Goal: Task Accomplishment & Management: Manage account settings

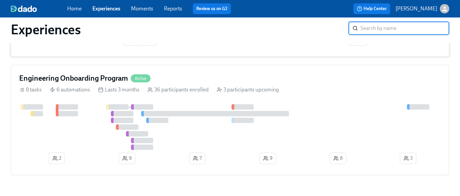
scroll to position [176, 0]
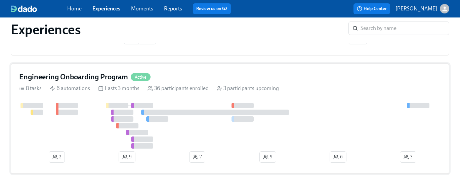
click at [191, 84] on div "Engineering Onboarding Program Active 8 tasks 6 automations Lasts 3 months 36 p…" at bounding box center [230, 119] width 439 height 110
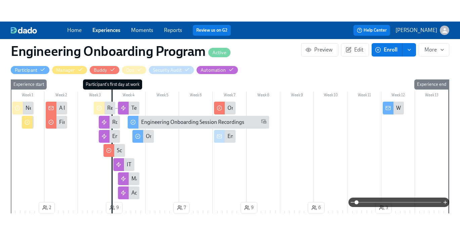
scroll to position [141, 0]
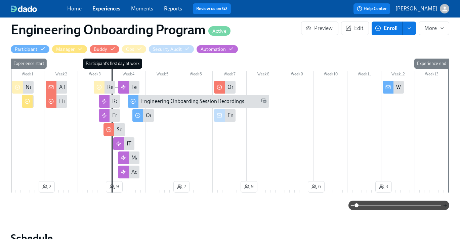
click at [397, 203] on icon "button" at bounding box center [445, 204] width 5 height 5
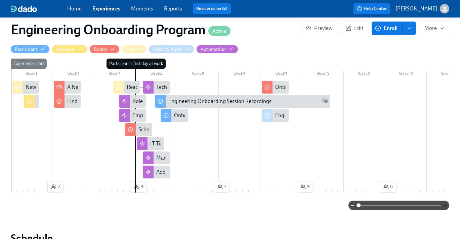
click at [397, 206] on icon "button" at bounding box center [445, 204] width 0 height 3
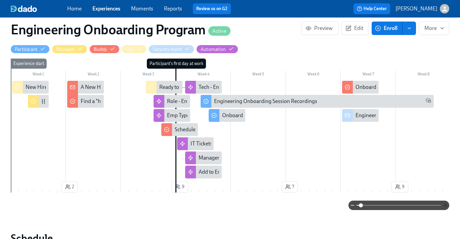
click at [397, 206] on icon "button" at bounding box center [445, 204] width 0 height 3
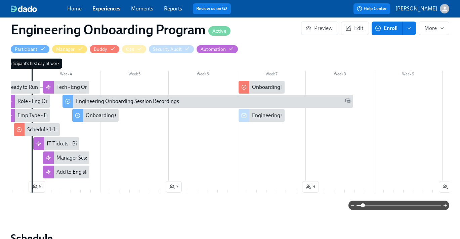
scroll to position [0, 0]
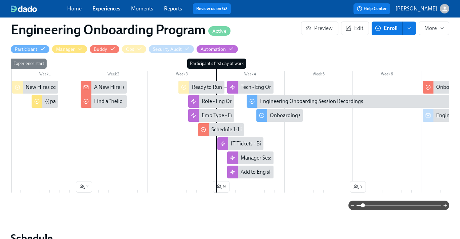
click at [72, 8] on link "Home" at bounding box center [74, 8] width 14 height 6
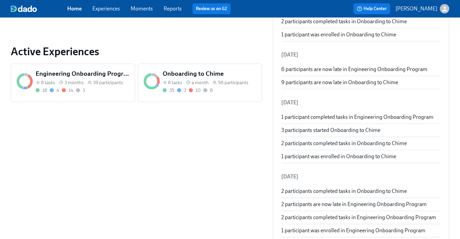
scroll to position [229, 0]
click at [104, 80] on span "39 participants" at bounding box center [108, 83] width 30 height 6
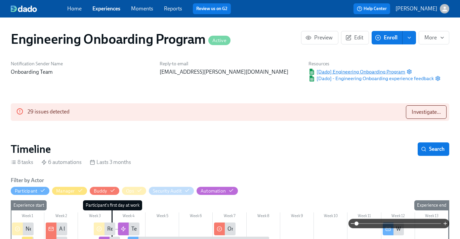
click at [339, 72] on span "[Dado] Engineering Onboarding Program" at bounding box center [356, 71] width 97 height 7
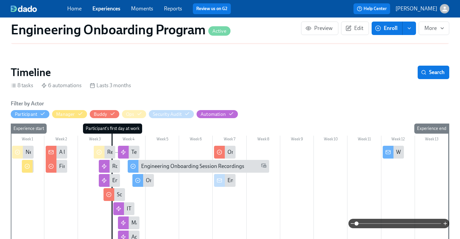
scroll to position [79, 0]
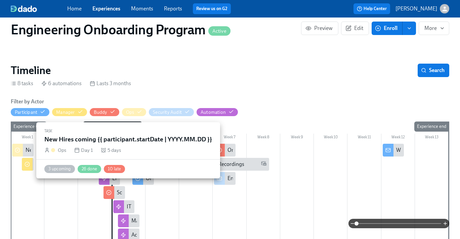
click at [26, 145] on div "New Hires coming {{ participant.startDate | YYYY.MM.DD }}" at bounding box center [23, 149] width 22 height 13
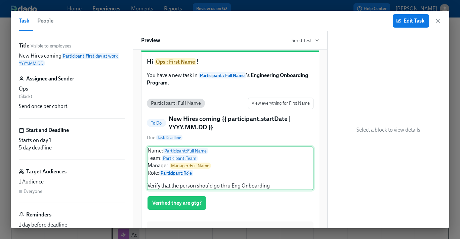
scroll to position [12, 0]
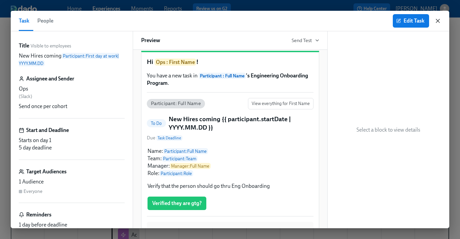
click at [397, 19] on icon "button" at bounding box center [438, 20] width 7 height 7
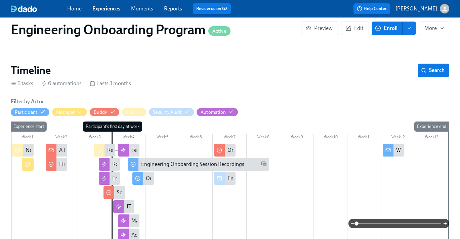
scroll to position [0, 8370]
